Goal: Find specific page/section: Find specific page/section

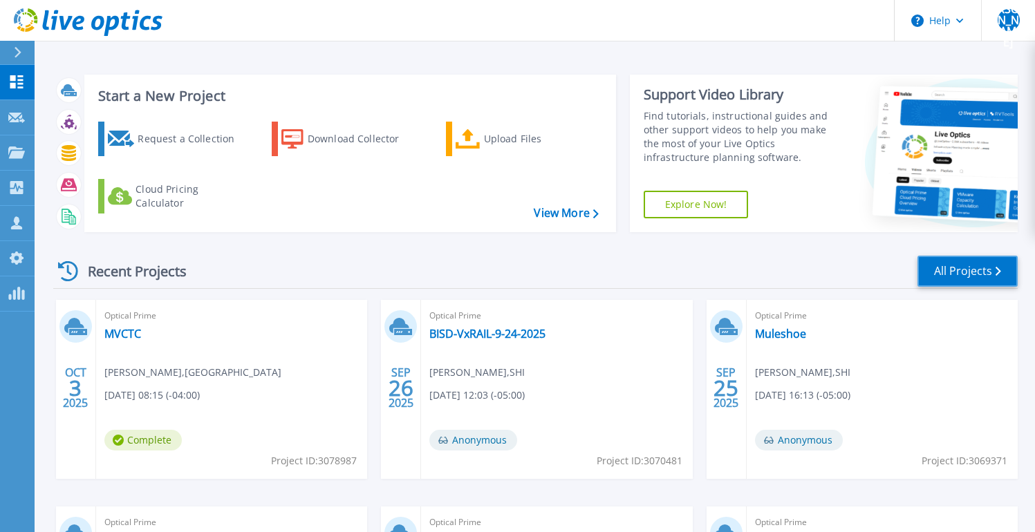
click at [957, 272] on link "All Projects" at bounding box center [967, 271] width 100 height 31
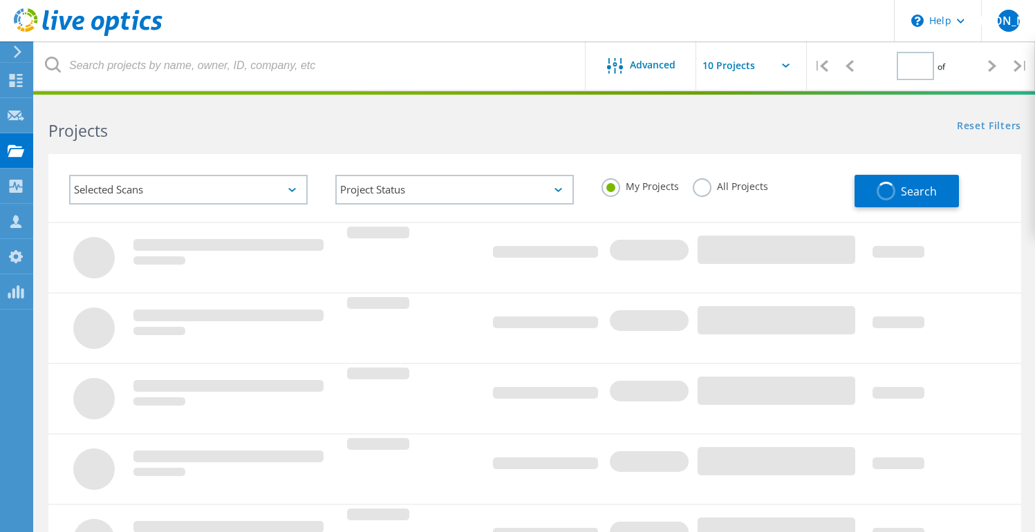
type input "1"
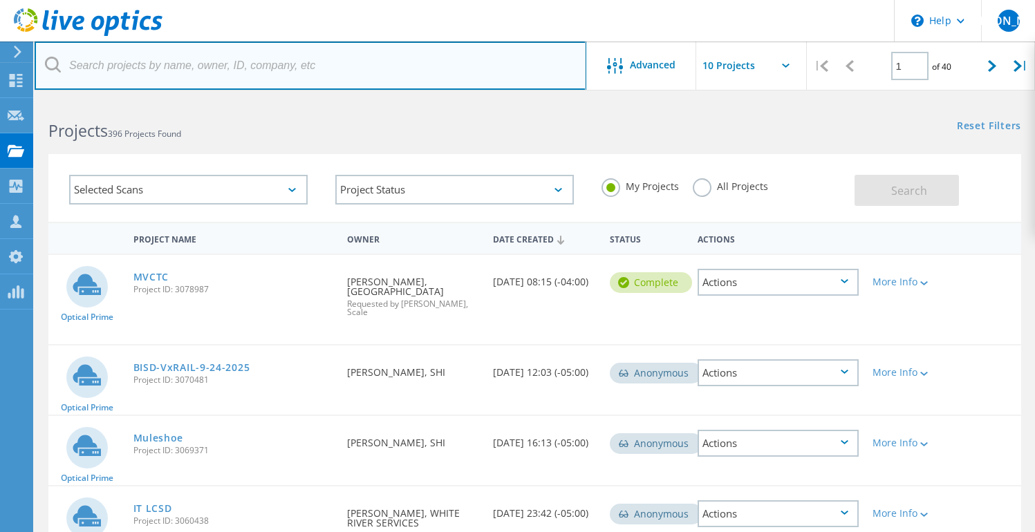
click at [391, 62] on input "text" at bounding box center [311, 65] width 552 height 48
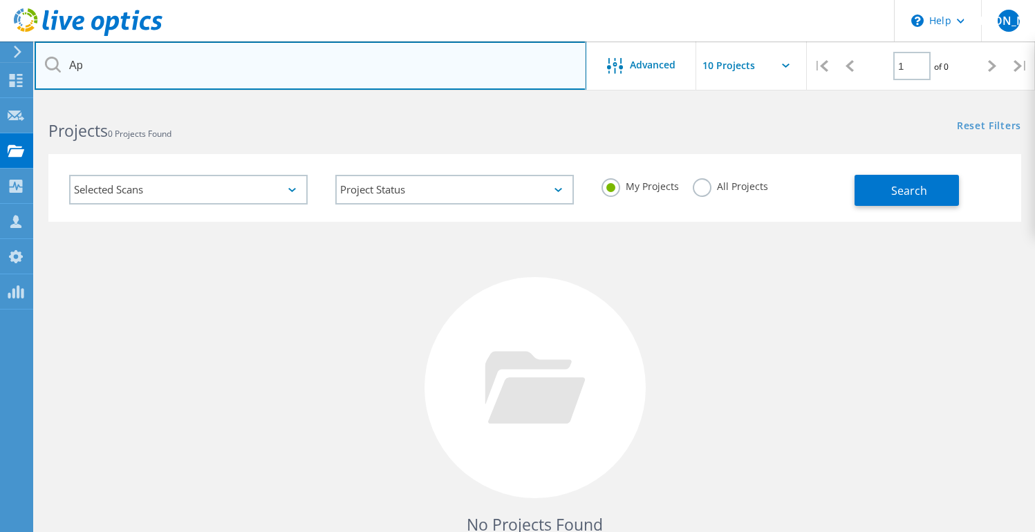
type input "A"
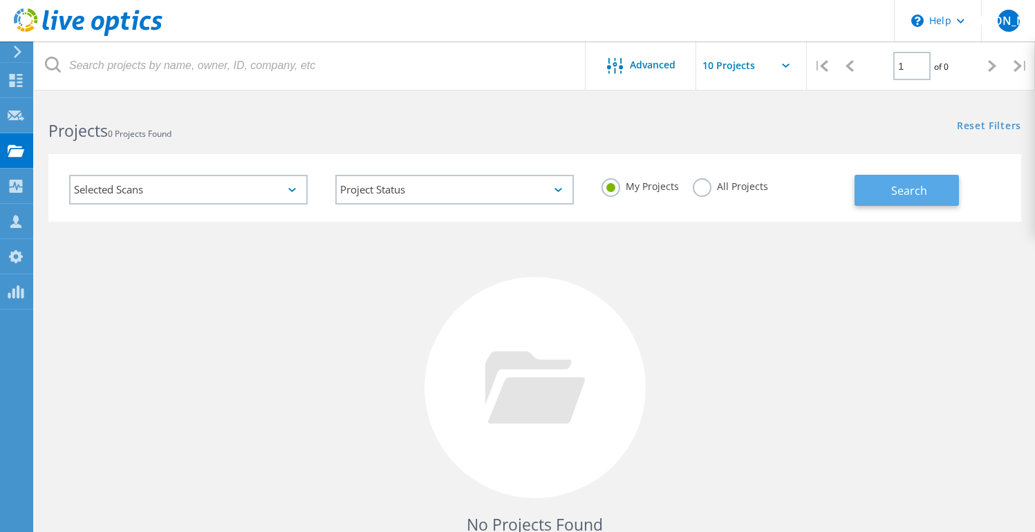
click at [906, 189] on span "Search" at bounding box center [909, 190] width 36 height 15
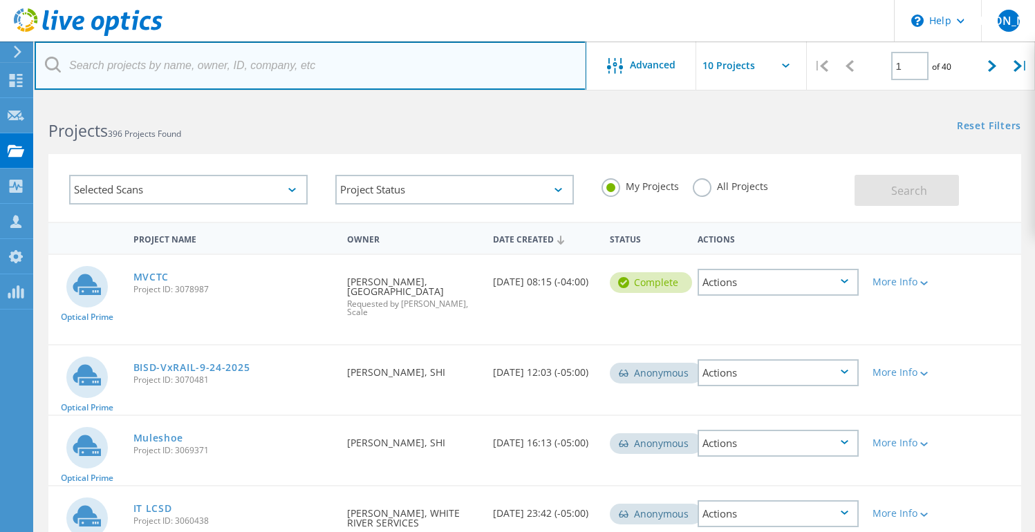
click at [196, 66] on input "text" at bounding box center [311, 65] width 552 height 48
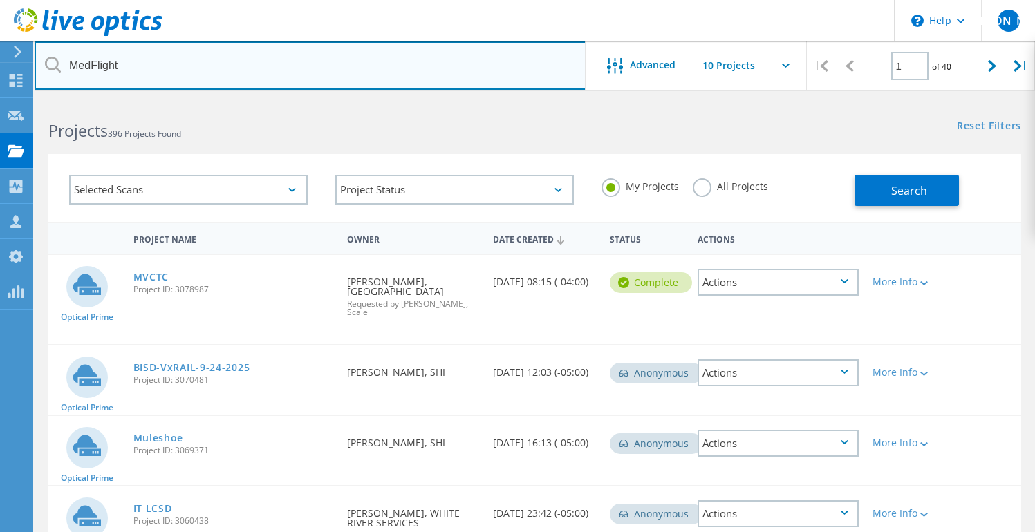
type input "MedFlight"
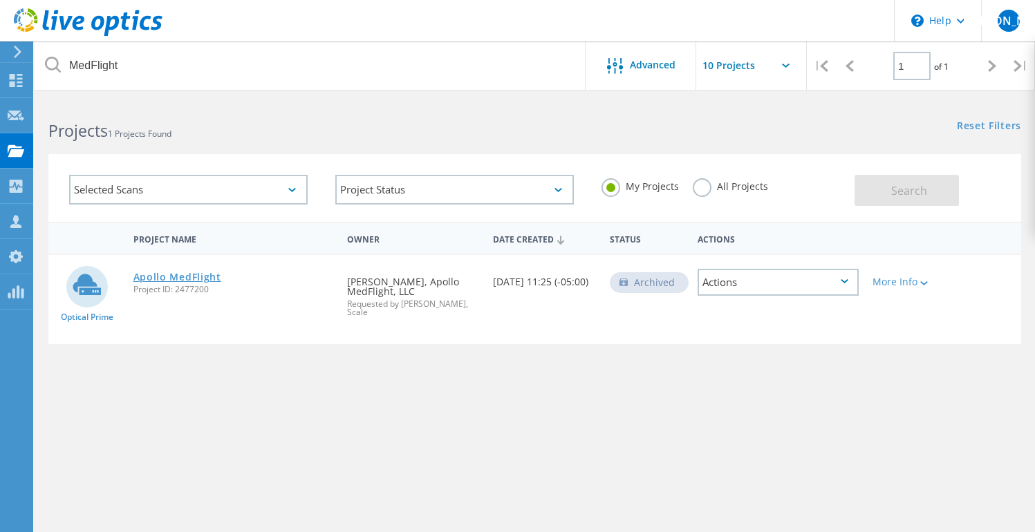
click at [169, 277] on link "Apollo MedFlight" at bounding box center [177, 277] width 88 height 10
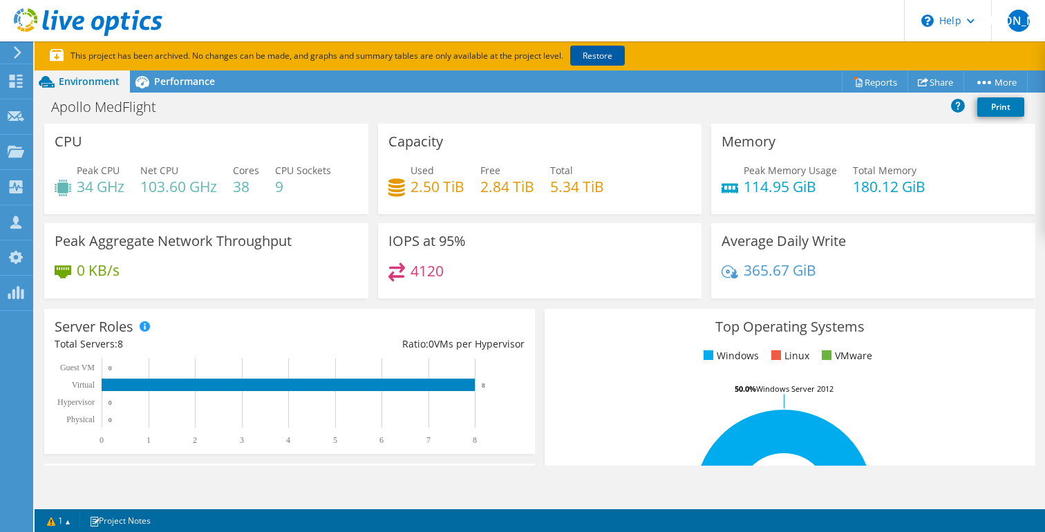
click at [600, 55] on link "Restore" at bounding box center [597, 56] width 55 height 20
